Goal: Transaction & Acquisition: Purchase product/service

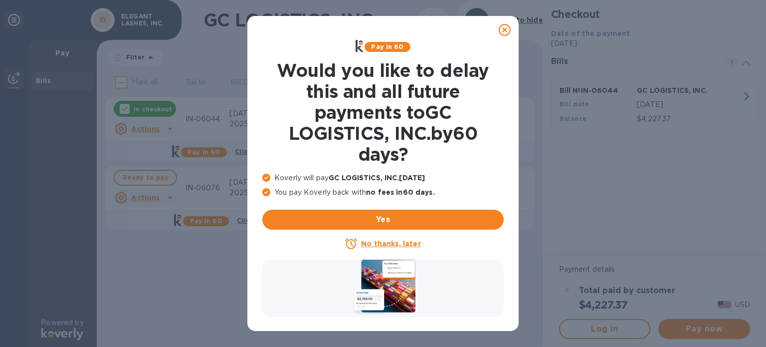
click at [503, 28] on icon at bounding box center [505, 30] width 12 height 12
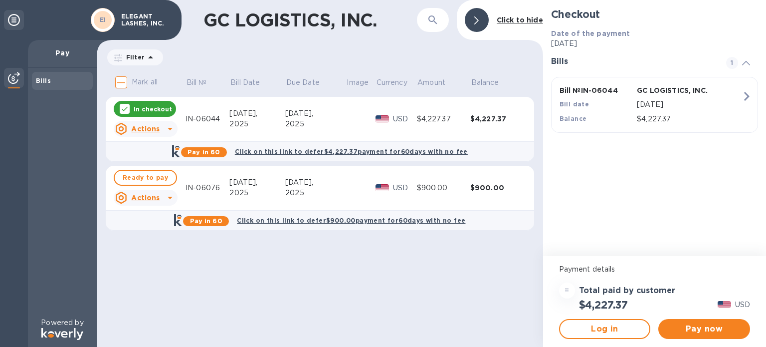
click at [168, 198] on icon at bounding box center [170, 198] width 12 height 12
click at [253, 292] on div at bounding box center [383, 173] width 766 height 347
click at [136, 180] on span "Ready to pay" at bounding box center [145, 178] width 45 height 12
checkbox input "true"
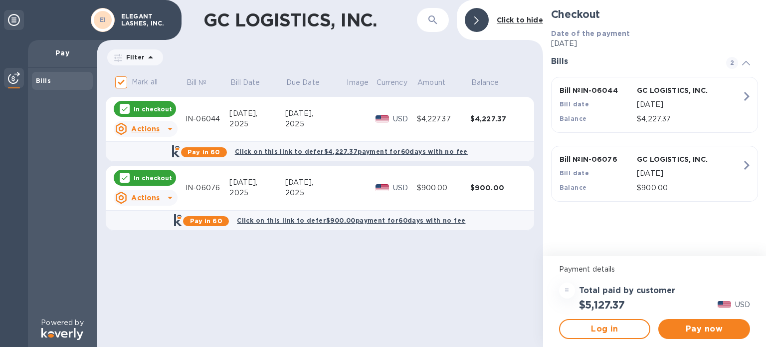
click at [170, 131] on icon at bounding box center [170, 129] width 12 height 12
click at [170, 131] on div at bounding box center [383, 173] width 766 height 347
click at [688, 331] on span "Pay now" at bounding box center [704, 329] width 76 height 12
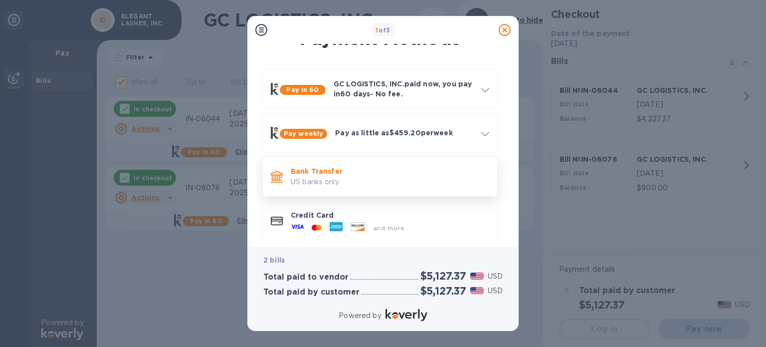
scroll to position [27, 0]
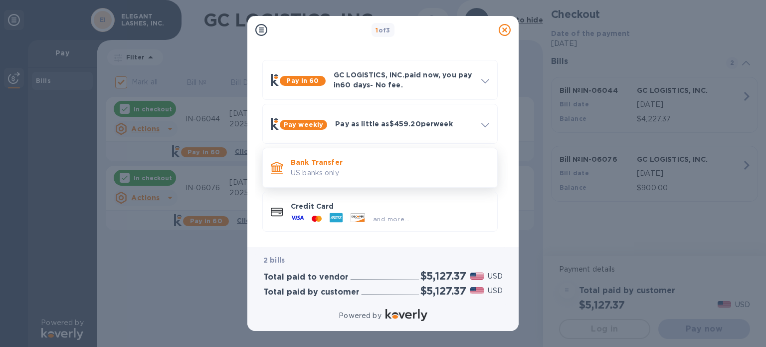
click at [346, 177] on p "US banks only." at bounding box center [390, 173] width 199 height 10
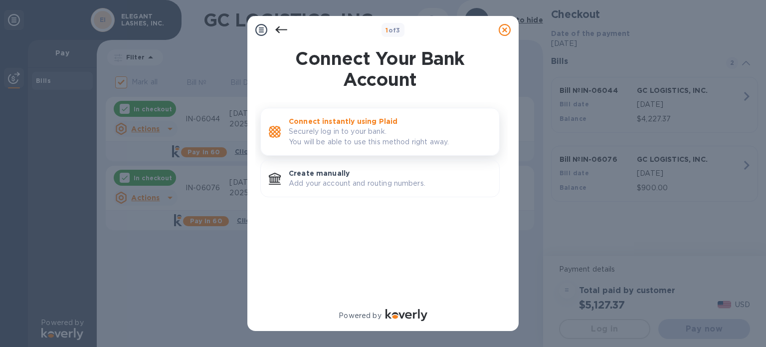
click at [379, 135] on p "Securely log in to your bank. You will be able to use this method right away." at bounding box center [390, 136] width 203 height 21
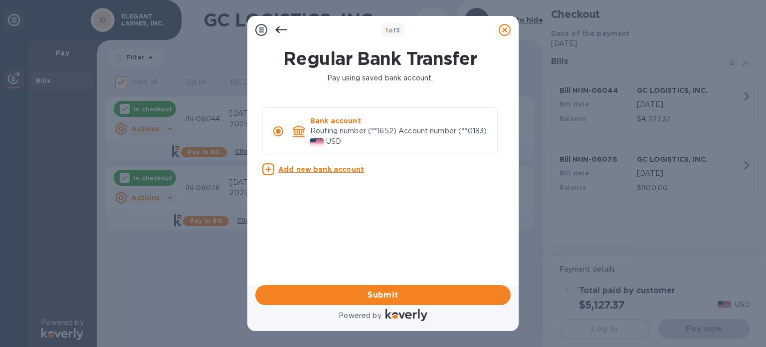
click at [278, 31] on icon at bounding box center [281, 29] width 12 height 7
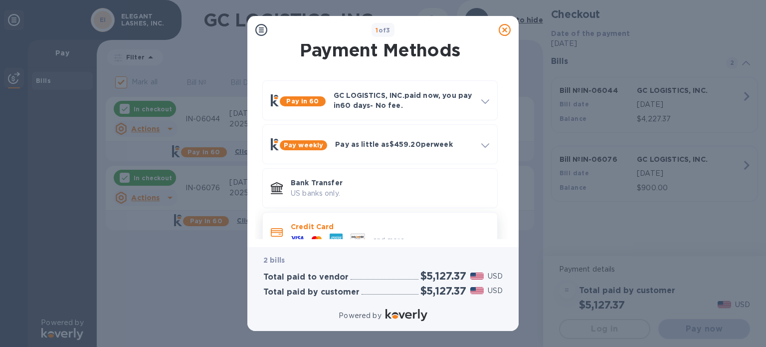
scroll to position [27, 0]
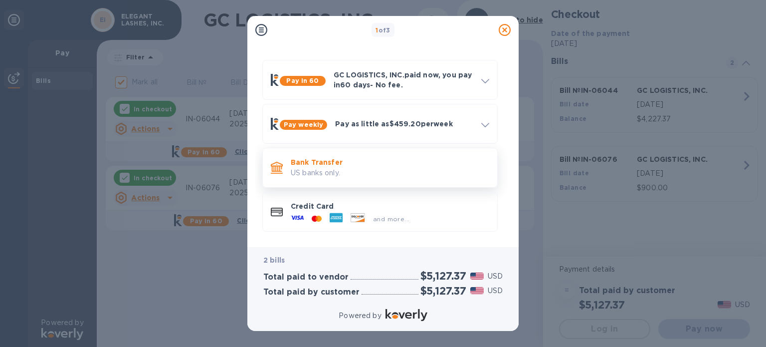
click at [379, 168] on p "US banks only." at bounding box center [390, 173] width 199 height 10
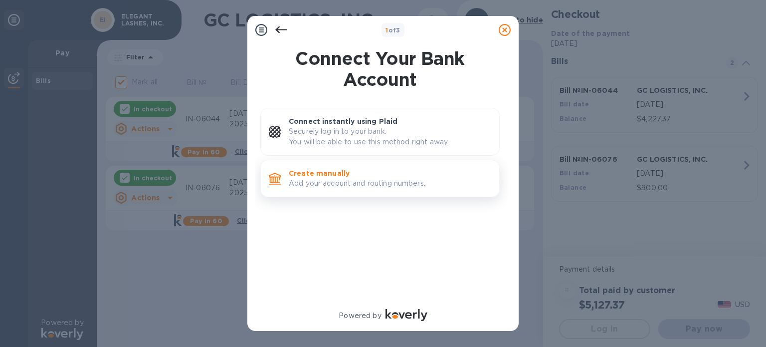
click at [377, 185] on p "Add your account and routing numbers." at bounding box center [390, 183] width 203 height 10
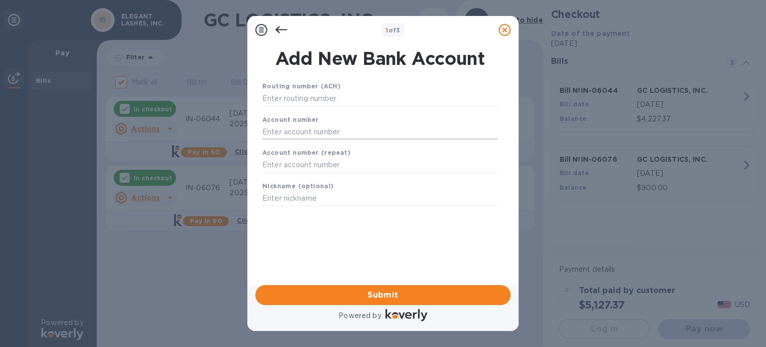
click at [295, 129] on input "text" at bounding box center [379, 131] width 235 height 15
paste input "157516684022"
type input "157516684022"
click at [283, 167] on input "text" at bounding box center [379, 165] width 235 height 15
paste input "157516684022"
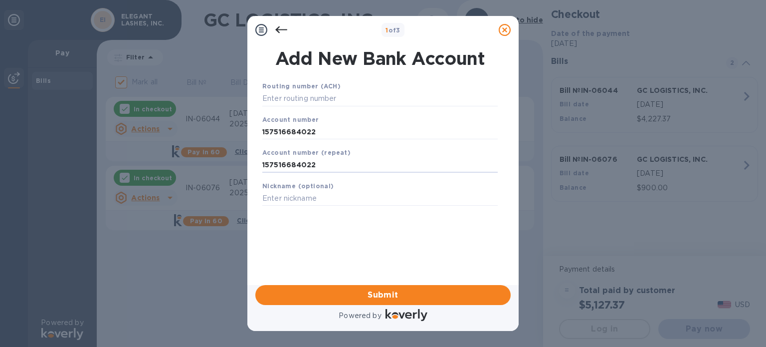
type input "157516684022"
click at [298, 97] on input "text" at bounding box center [379, 98] width 235 height 15
paste input "122235821"
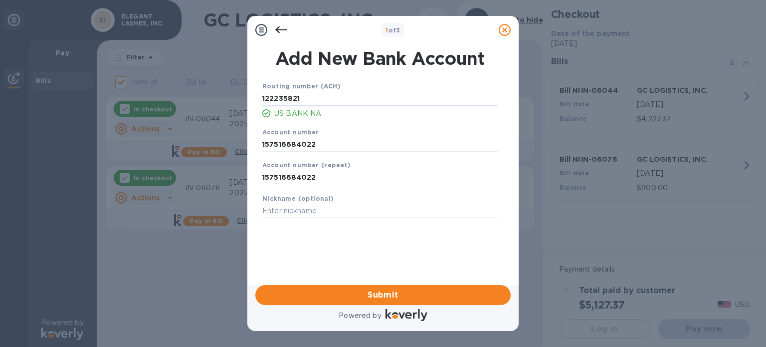
type input "122235821"
click at [296, 211] on input "text" at bounding box center [379, 211] width 235 height 15
type input "US Bank"
click at [277, 31] on icon at bounding box center [281, 29] width 12 height 7
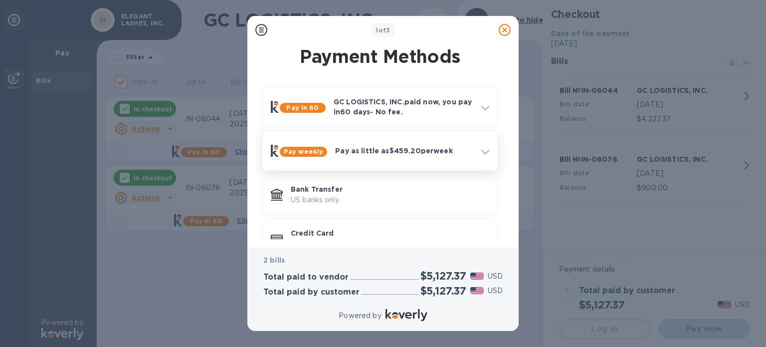
click at [481, 151] on div at bounding box center [485, 151] width 16 height 18
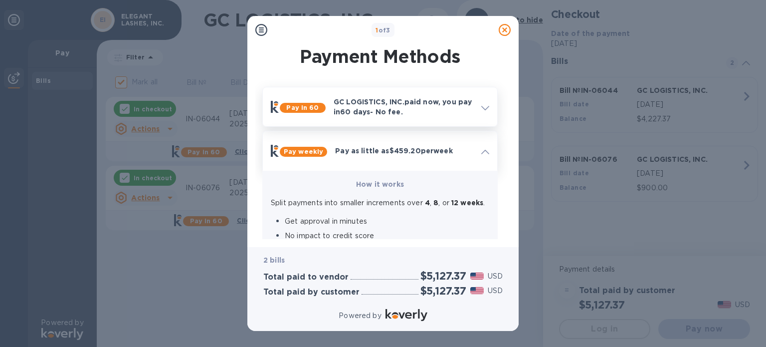
click at [478, 108] on div at bounding box center [485, 107] width 16 height 18
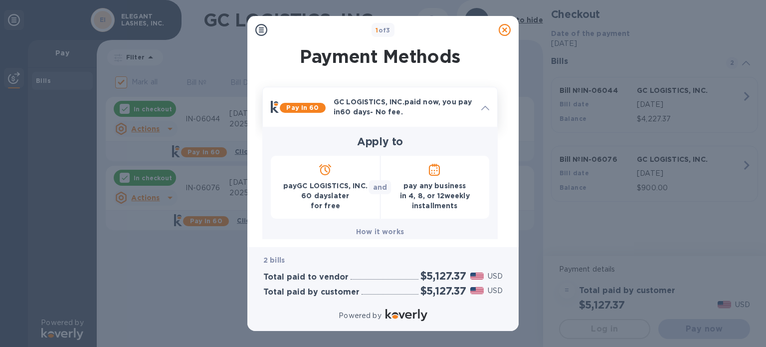
scroll to position [241, 0]
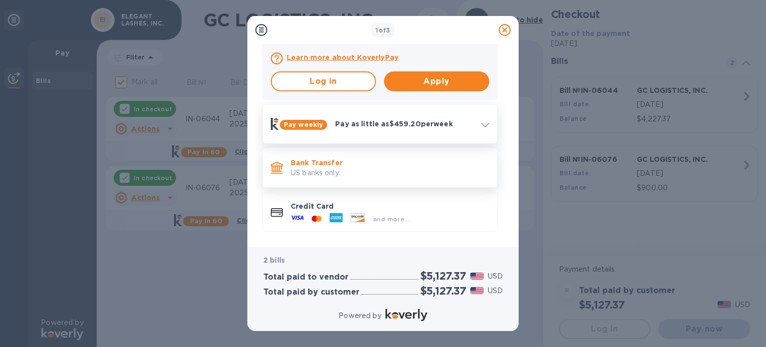
click at [344, 170] on p "US banks only." at bounding box center [390, 173] width 199 height 10
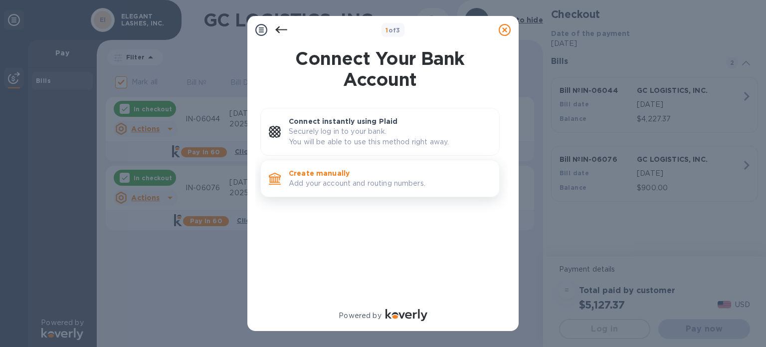
click at [355, 175] on p "Create manually" at bounding box center [390, 173] width 203 height 10
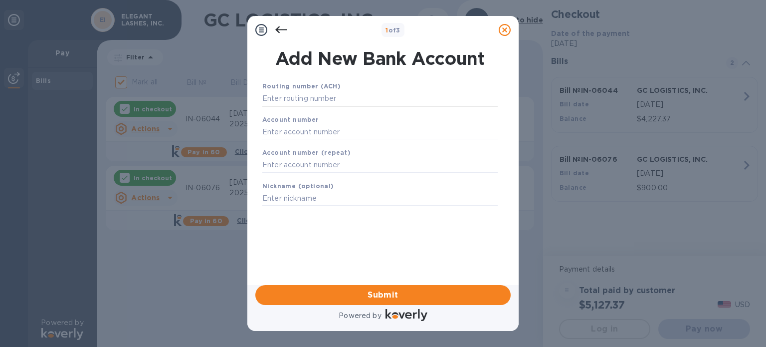
click at [303, 94] on input "text" at bounding box center [379, 98] width 235 height 15
paste input "122235821"
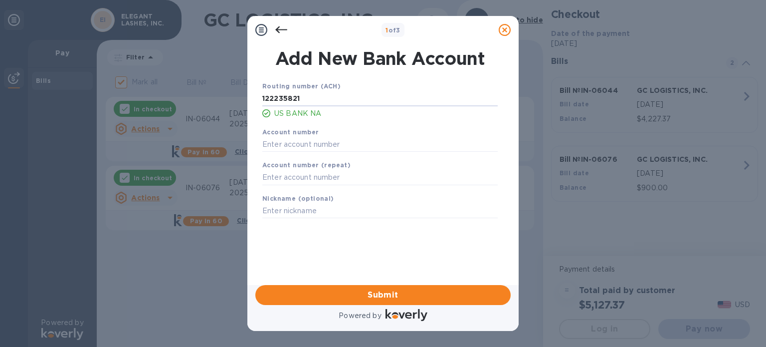
type input "122235821"
click at [283, 145] on input "text" at bounding box center [379, 144] width 235 height 15
paste input "157516684022"
type input "157516684022"
click at [284, 174] on input "text" at bounding box center [379, 177] width 235 height 15
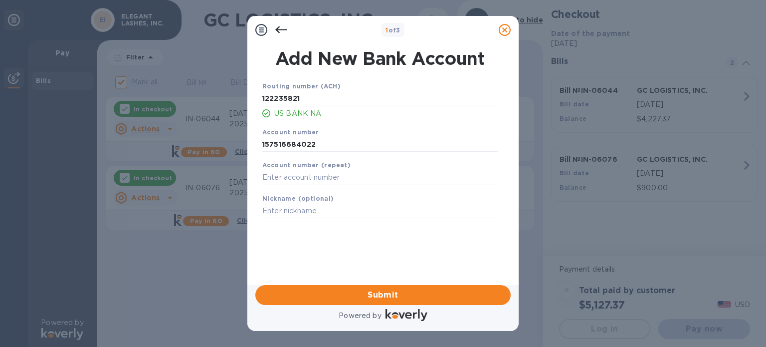
paste input "157516684022"
type input "157516684022"
click at [293, 215] on input "text" at bounding box center [379, 211] width 235 height 15
type input "u"
type input "US Bank"
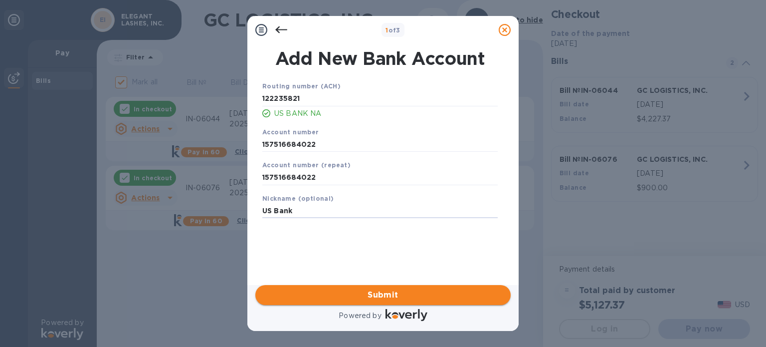
click at [349, 292] on span "Submit" at bounding box center [382, 295] width 239 height 12
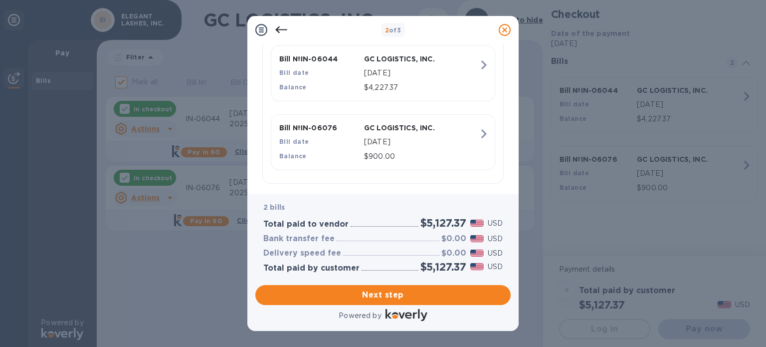
scroll to position [267, 0]
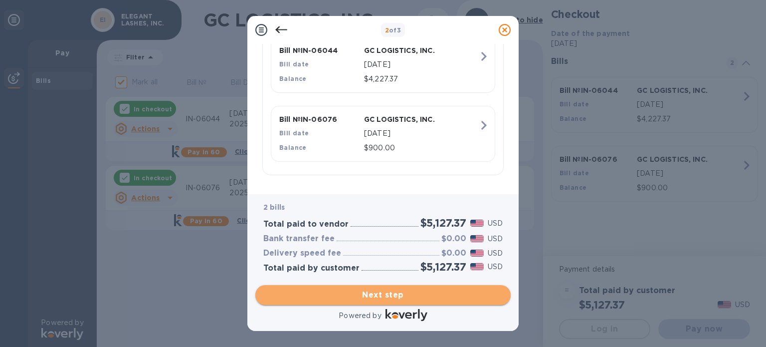
click at [446, 295] on span "Next step" at bounding box center [382, 295] width 239 height 12
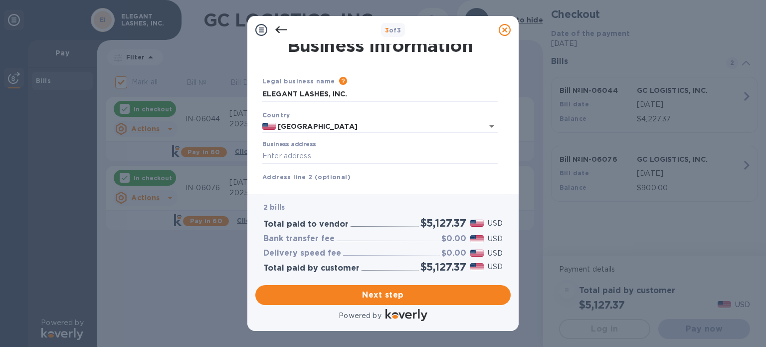
scroll to position [0, 0]
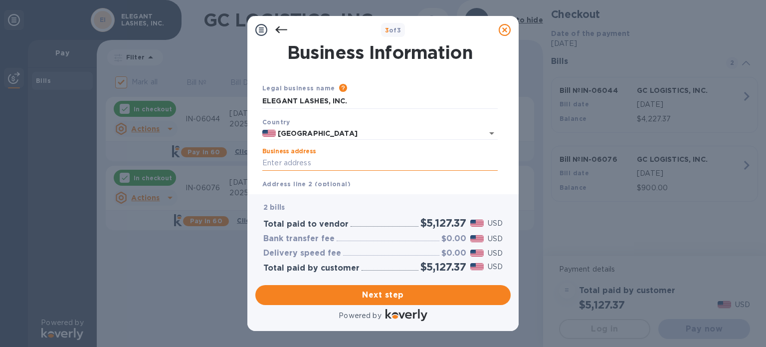
drag, startPoint x: 313, startPoint y: 165, endPoint x: 321, endPoint y: 164, distance: 8.1
click at [314, 165] on input "Business address" at bounding box center [379, 163] width 235 height 15
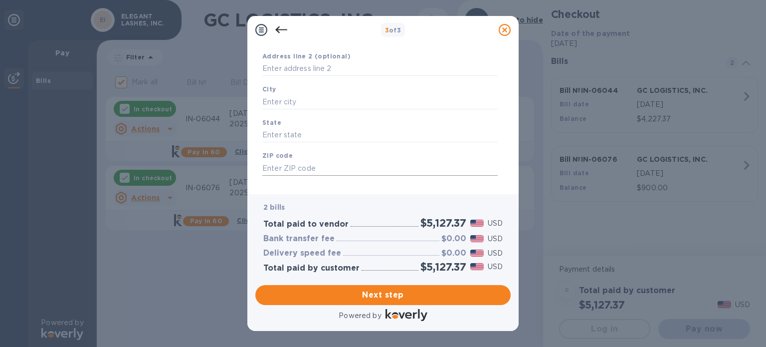
scroll to position [142, 0]
type input "38713 Tierra Subida Ave #200-216"
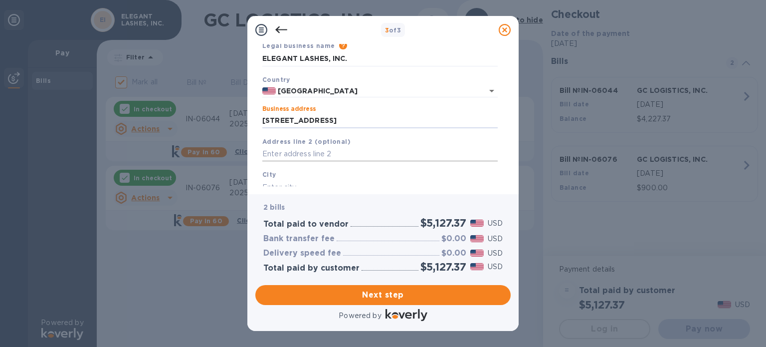
click at [305, 158] on input "text" at bounding box center [379, 154] width 235 height 15
click at [337, 156] on input "text" at bounding box center [379, 154] width 235 height 15
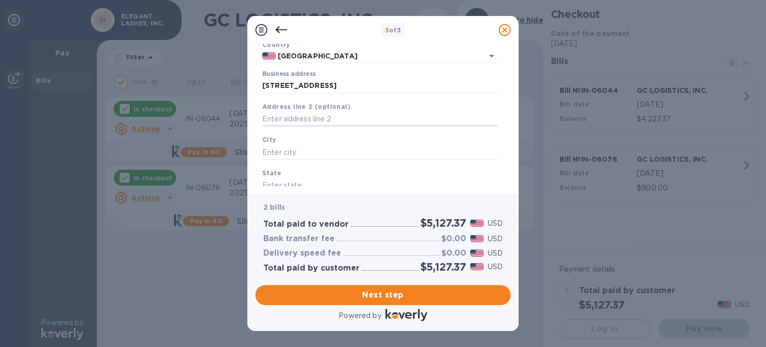
scroll to position [92, 0]
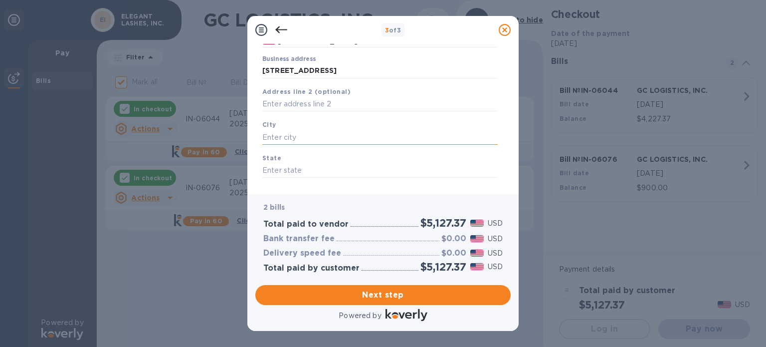
click at [309, 139] on input "text" at bounding box center [379, 137] width 235 height 15
type input "Palmdale"
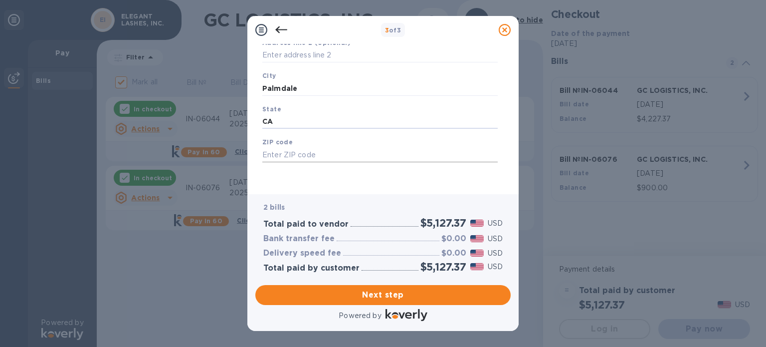
type input "CA"
type input "93552"
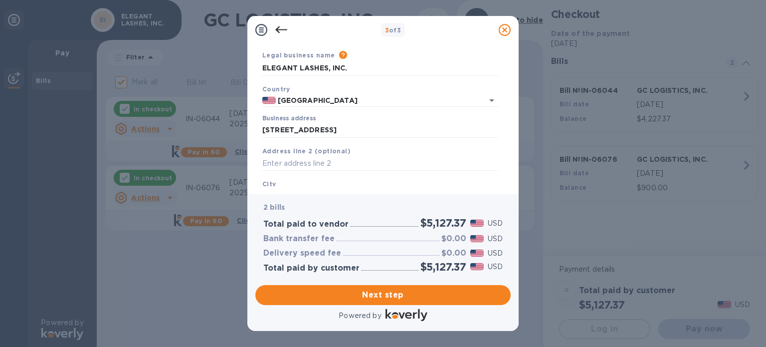
scroll to position [50, 0]
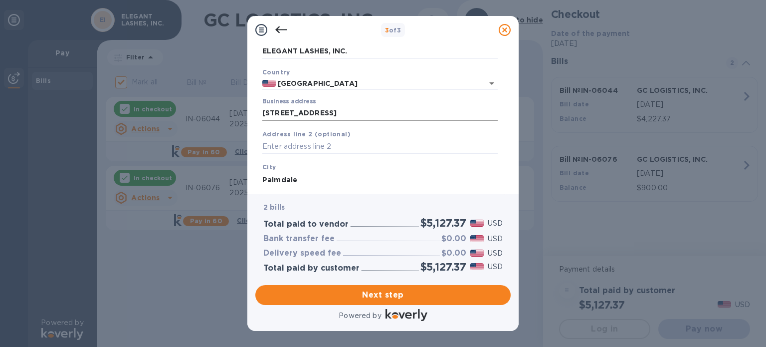
click at [366, 116] on input "38713 Tierra Subida Ave #200-216" at bounding box center [379, 113] width 235 height 15
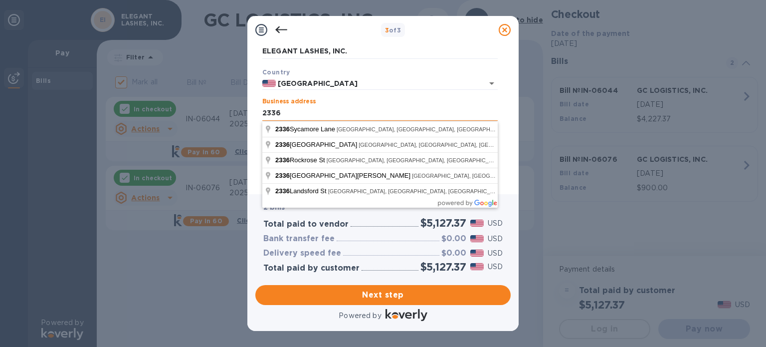
type input "2336 Camellia Street"
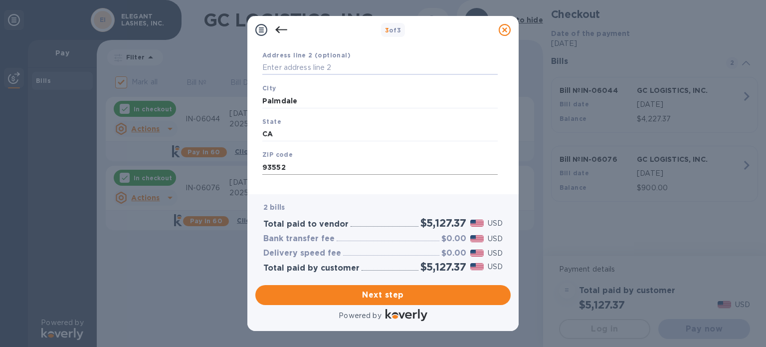
scroll to position [142, 0]
click at [310, 154] on input "93552" at bounding box center [379, 154] width 235 height 15
type input "93551"
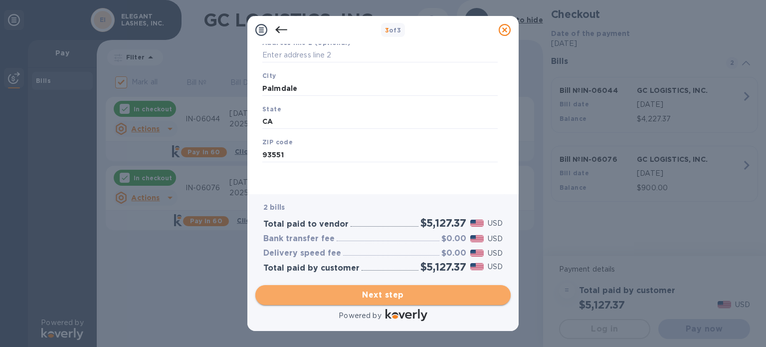
click at [364, 295] on span "Next step" at bounding box center [382, 295] width 239 height 12
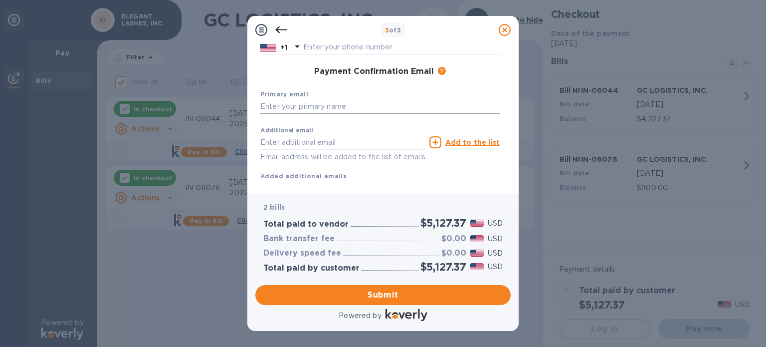
click at [298, 107] on input "text" at bounding box center [379, 106] width 239 height 15
type input "info@elegantlashes.com"
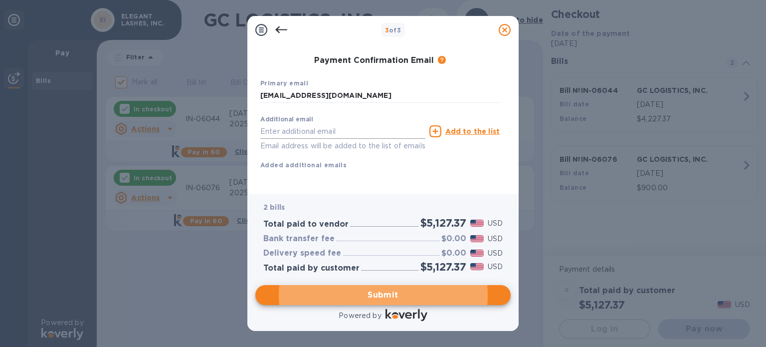
scroll to position [166, 0]
click at [396, 297] on span "Submit" at bounding box center [382, 295] width 239 height 12
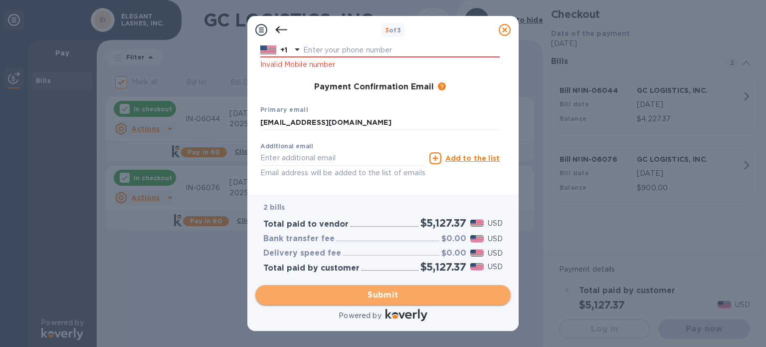
scroll to position [205, 0]
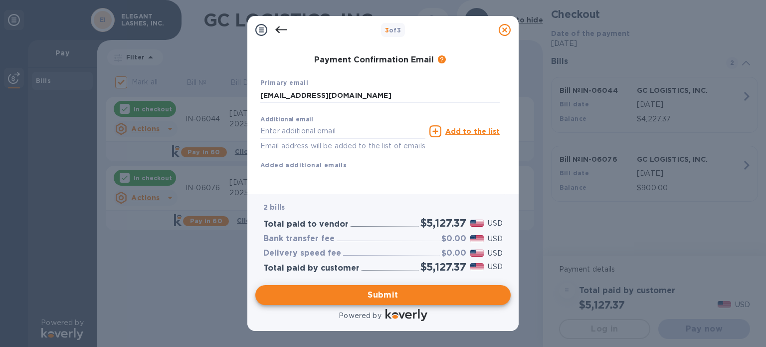
click at [437, 177] on div "First name First name is a required field Last name Last name is a required fie…" at bounding box center [379, 50] width 239 height 271
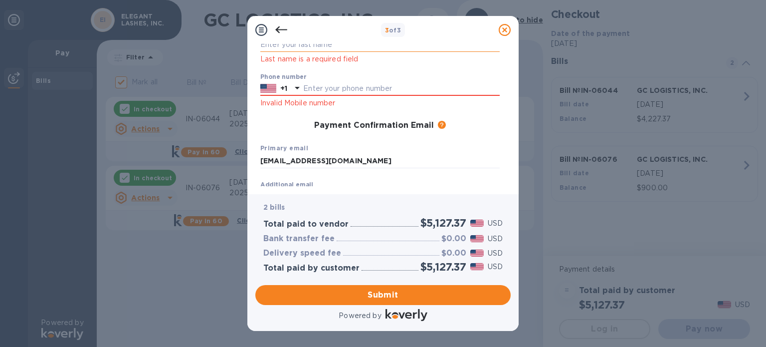
scroll to position [0, 0]
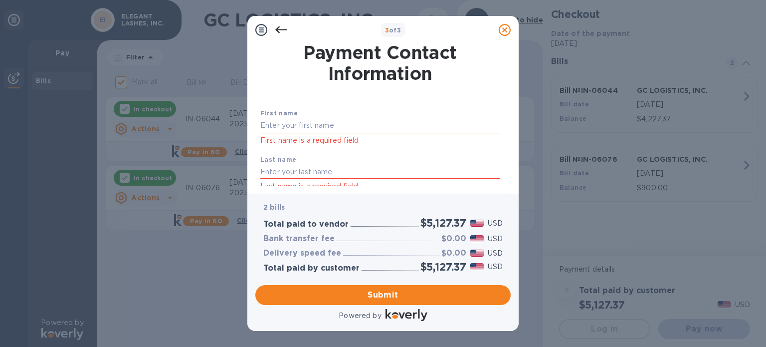
drag, startPoint x: 346, startPoint y: 125, endPoint x: 352, endPoint y: 120, distance: 7.8
click at [349, 122] on input "text" at bounding box center [379, 125] width 239 height 15
type input "Bonnie"
type input "Lee"
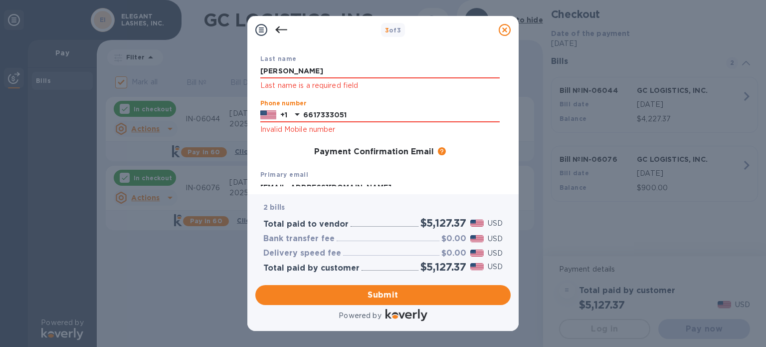
type input "6617333051"
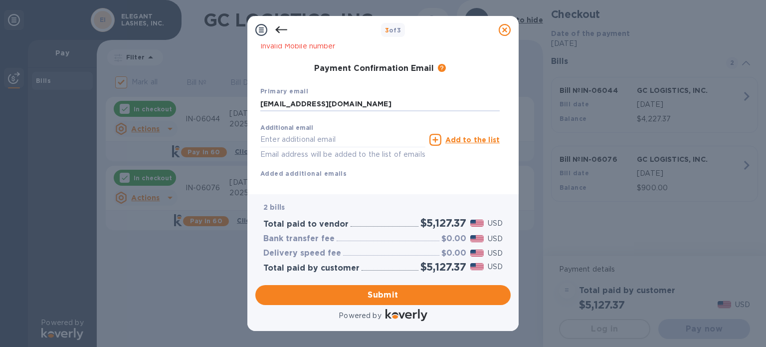
scroll to position [205, 0]
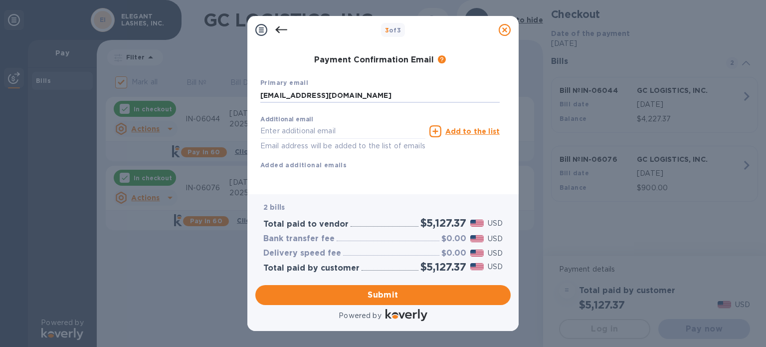
click at [376, 160] on div "Additional email Email address will be added to the list of emails Add to the l…" at bounding box center [379, 140] width 247 height 67
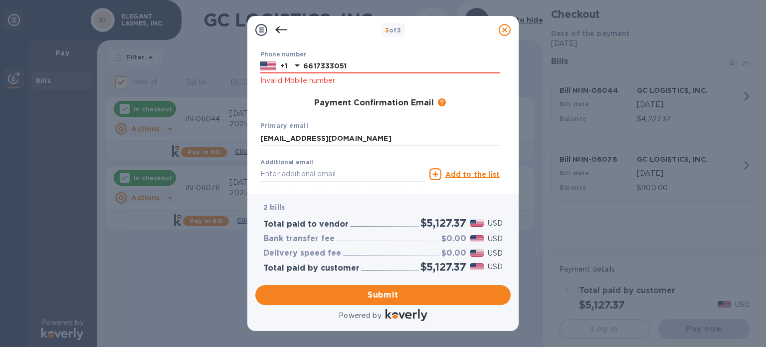
scroll to position [100, 0]
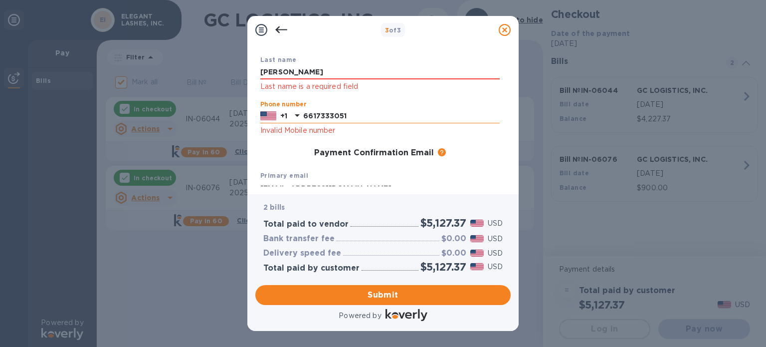
click at [317, 115] on input "6617333051" at bounding box center [401, 116] width 197 height 15
type input "bonnie11285@hotmail.com"
click at [371, 139] on div "Phone number +1 6617333051 Invalid Mobile number" at bounding box center [379, 119] width 247 height 44
click at [314, 112] on input "6617333051" at bounding box center [401, 116] width 197 height 15
click at [305, 115] on input "6617333051" at bounding box center [401, 116] width 197 height 15
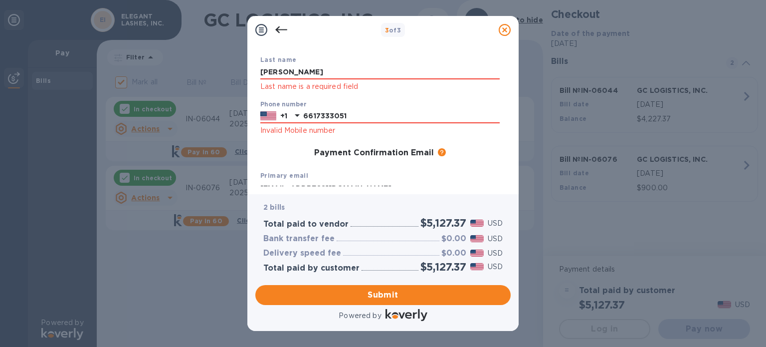
click at [332, 136] on p "Invalid Mobile number" at bounding box center [379, 130] width 239 height 11
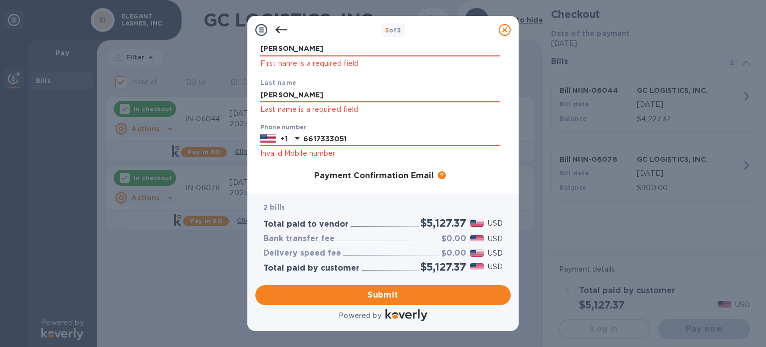
scroll to position [55, 0]
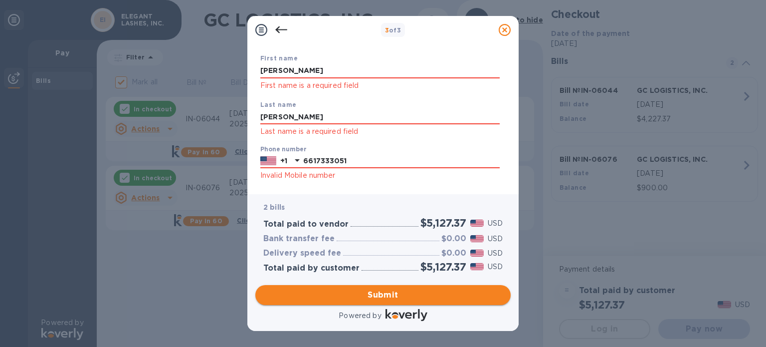
click at [379, 293] on span "Submit" at bounding box center [382, 295] width 239 height 12
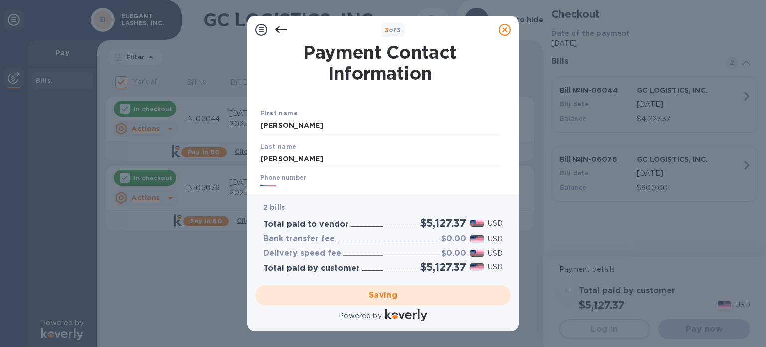
scroll to position [0, 0]
checkbox input "false"
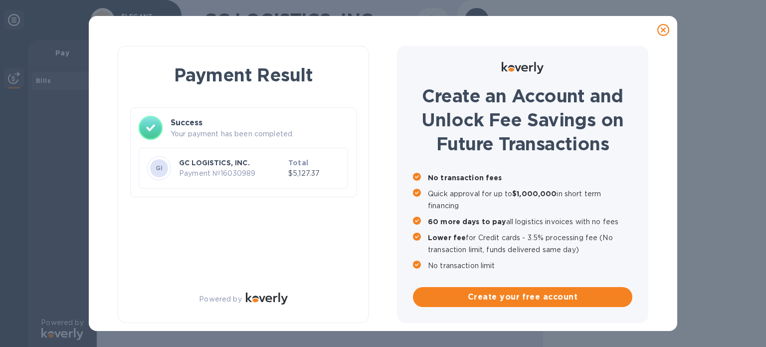
click at [48, 226] on div "Payment Result Success Your payment has been completed. GI GC LOGISTICS, INC. P…" at bounding box center [383, 173] width 766 height 347
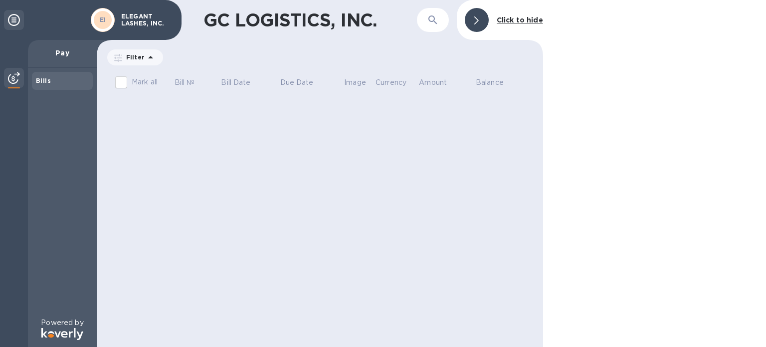
click at [50, 79] on div "Bills" at bounding box center [62, 81] width 53 height 10
click at [510, 19] on b "Click to hide" at bounding box center [520, 20] width 46 height 8
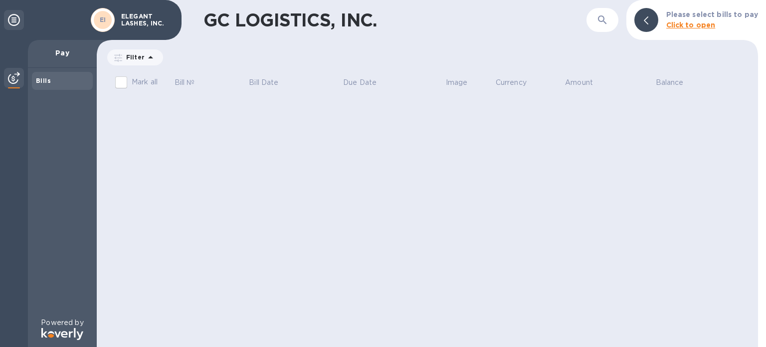
click at [15, 21] on icon at bounding box center [14, 20] width 12 height 12
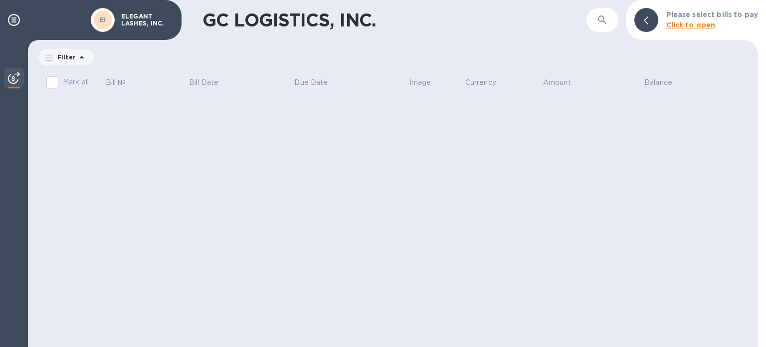
click at [148, 148] on div "GC LOGISTICS, INC. ​ Please select bills to pay Click to open Filter Amount Mar…" at bounding box center [393, 173] width 730 height 347
click at [692, 26] on b "Click to open" at bounding box center [690, 25] width 49 height 8
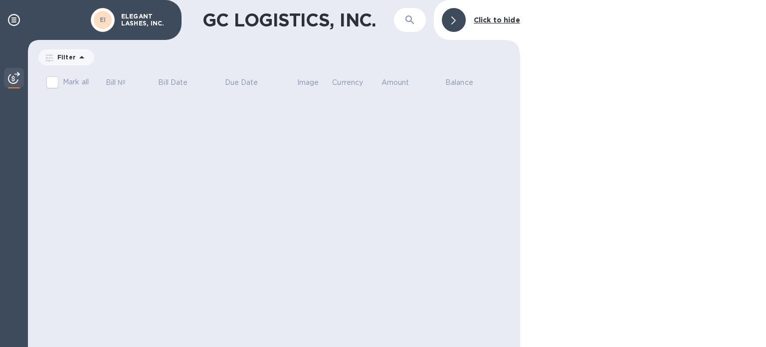
click at [140, 17] on p "ELEGANT LASHES, INC." at bounding box center [146, 20] width 50 height 14
click at [18, 17] on icon at bounding box center [14, 20] width 12 height 12
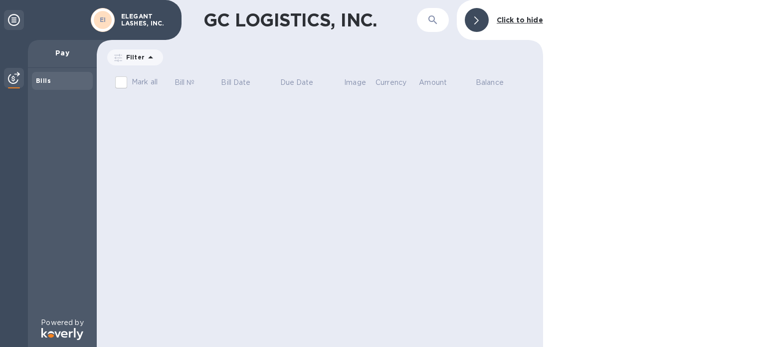
click at [164, 119] on div "GC LOGISTICS, INC. ​ Click to hide Filter Amount Mark all Bill № Bill Date Due …" at bounding box center [320, 173] width 446 height 347
click at [56, 76] on div "Bills" at bounding box center [62, 81] width 53 height 10
click at [145, 52] on icon at bounding box center [151, 57] width 12 height 12
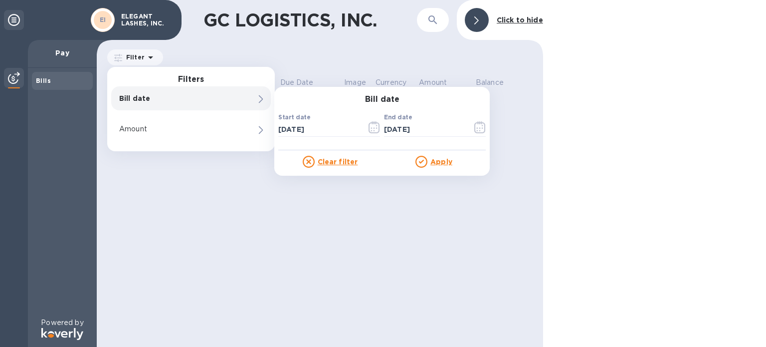
click at [200, 100] on p "Bill date" at bounding box center [174, 98] width 110 height 10
drag, startPoint x: 354, startPoint y: 207, endPoint x: 368, endPoint y: 191, distance: 21.6
click at [354, 207] on div "GC LOGISTICS, INC. ​ Click to hide Filter Filters Bill date Bill date Start dat…" at bounding box center [320, 173] width 446 height 347
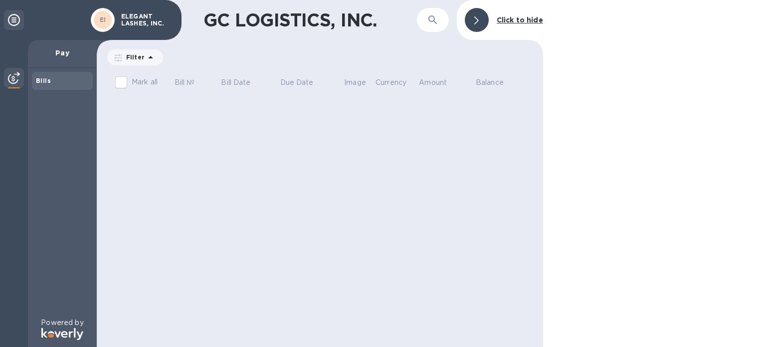
click at [118, 54] on icon at bounding box center [118, 58] width 8 height 8
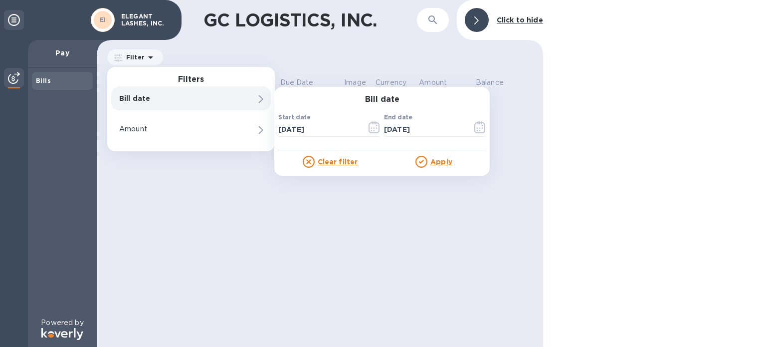
click at [125, 101] on p "Bill date" at bounding box center [174, 98] width 110 height 10
click at [433, 161] on u "Apply" at bounding box center [441, 162] width 22 height 8
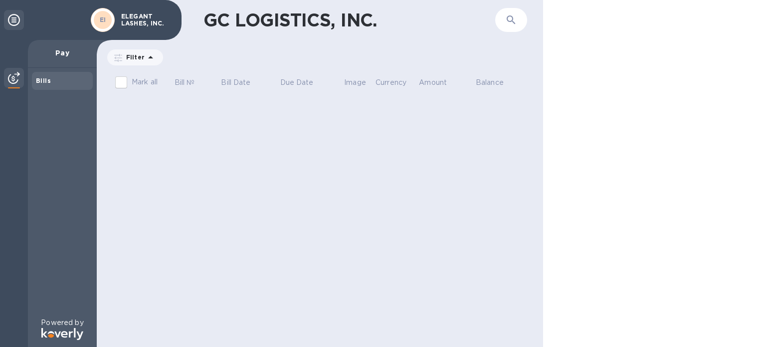
click at [0, 0] on icon at bounding box center [0, 0] width 0 height 0
click at [16, 80] on img at bounding box center [14, 78] width 12 height 12
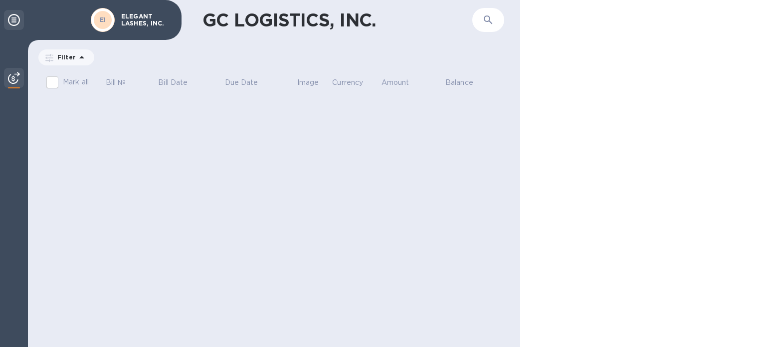
click at [9, 22] on icon at bounding box center [14, 20] width 12 height 12
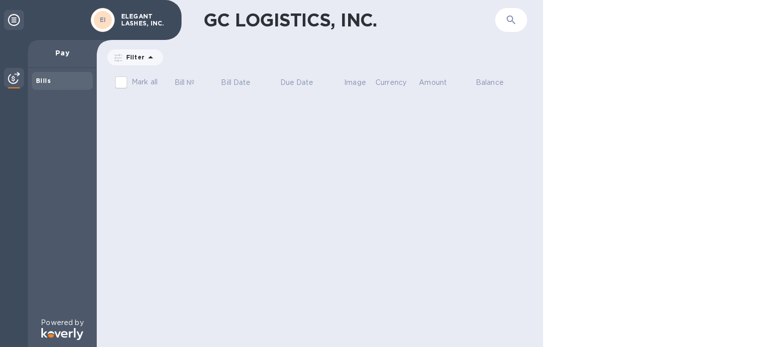
click at [121, 23] on p "ELEGANT LASHES, INC." at bounding box center [146, 20] width 50 height 14
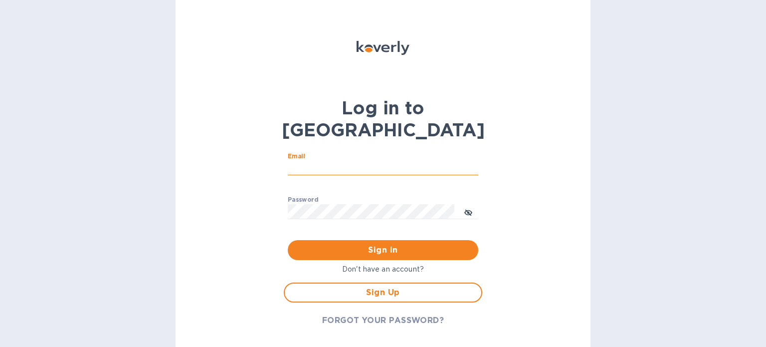
drag, startPoint x: 335, startPoint y: 140, endPoint x: 327, endPoint y: 139, distance: 8.0
click at [335, 161] on input "Email" at bounding box center [383, 168] width 191 height 15
